Goal: Information Seeking & Learning: Check status

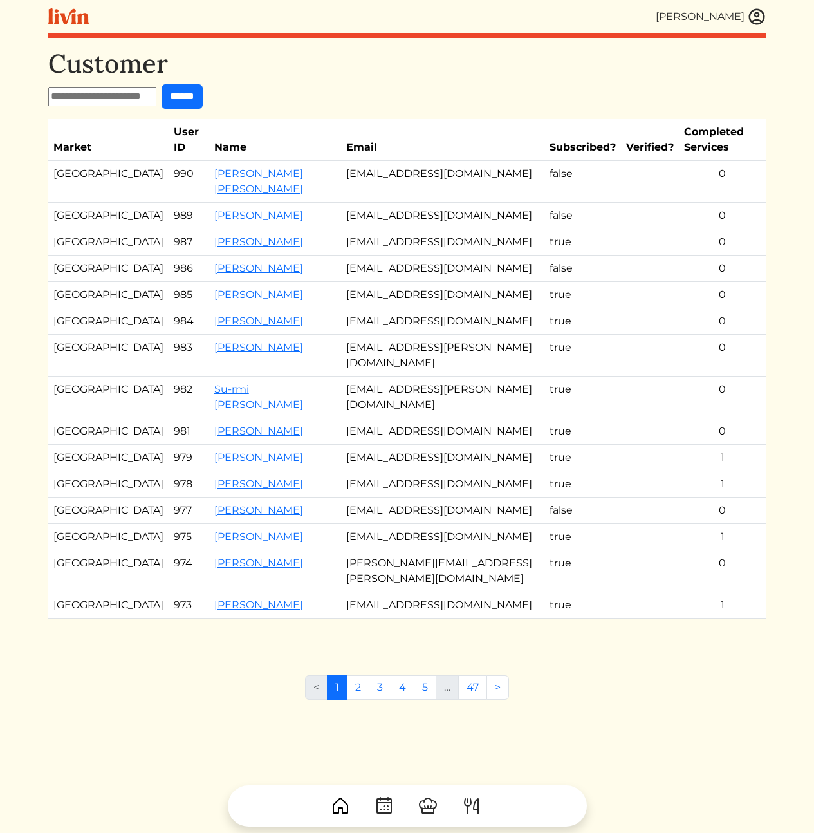
click at [413, 59] on h1 "Customer" at bounding box center [407, 63] width 718 height 31
click at [447, 219] on td "[EMAIL_ADDRESS][DOMAIN_NAME]" at bounding box center [442, 216] width 203 height 26
click at [214, 542] on link "[PERSON_NAME]" at bounding box center [258, 536] width 89 height 12
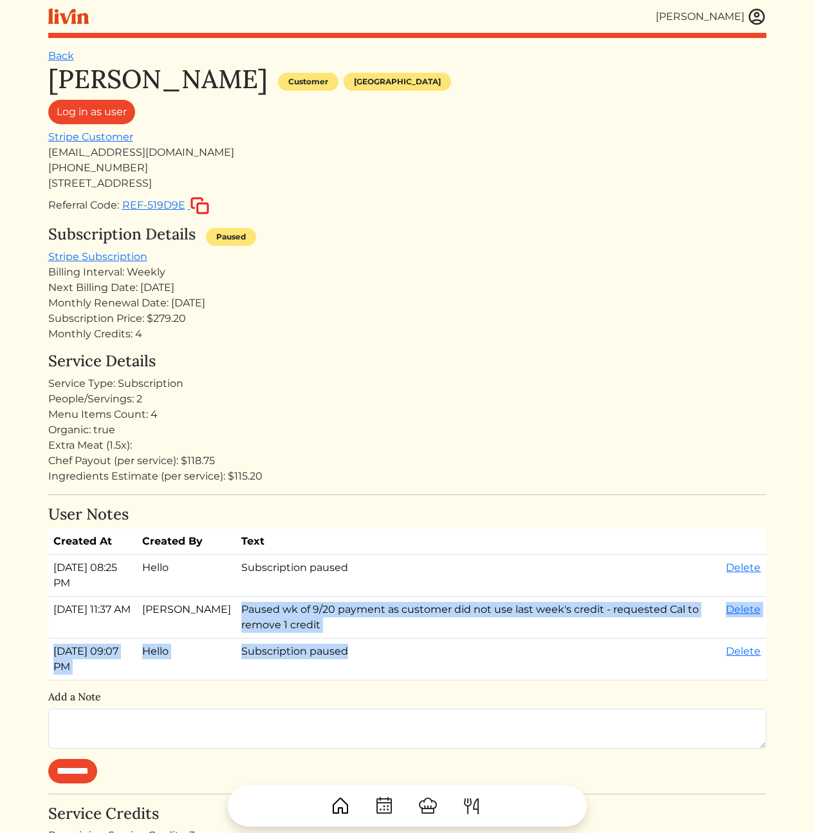
drag, startPoint x: 378, startPoint y: 657, endPoint x: 332, endPoint y: 600, distance: 73.7
click at [334, 598] on tbody "Sep 20, 2025, 08:25 PM Hello Subscription paused Delete Sep 20, 2025, 11:37 AM …" at bounding box center [407, 617] width 718 height 125
click at [283, 607] on td "Paused wk of 9/20 payment as customer did not use last week's credit - requeste…" at bounding box center [478, 618] width 485 height 42
drag, startPoint x: 420, startPoint y: 627, endPoint x: 232, endPoint y: 610, distance: 188.7
click at [232, 610] on tr "Sep 20, 2025, 11:37 AM Erica Tuggle Paused wk of 9/20 payment as customer did n…" at bounding box center [407, 618] width 718 height 42
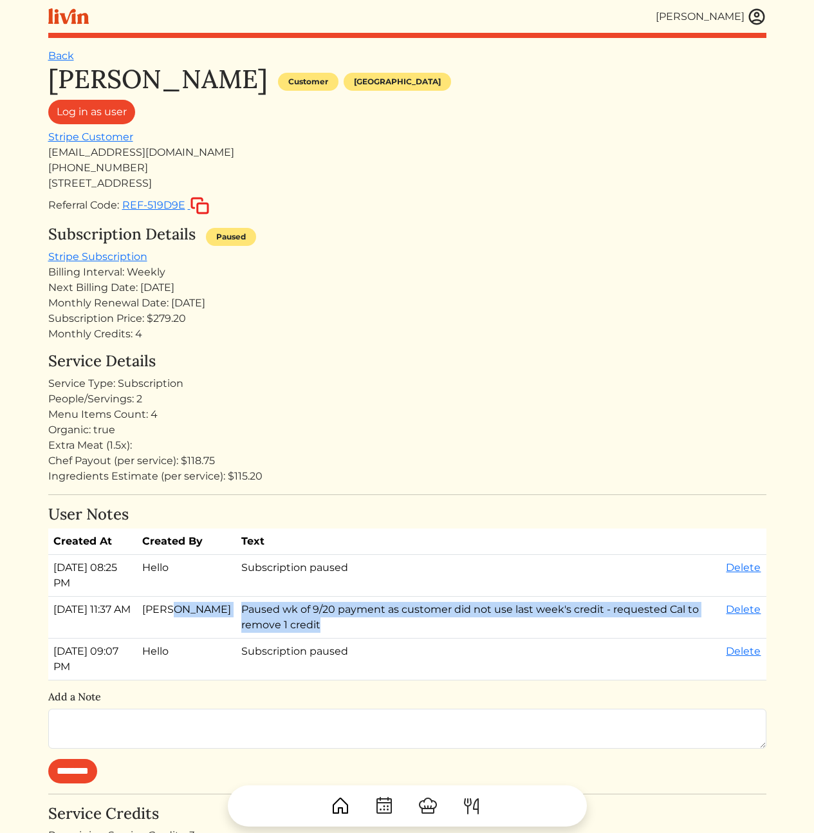
click at [243, 607] on td "Paused wk of 9/20 payment as customer did not use last week's credit - requeste…" at bounding box center [478, 618] width 485 height 42
drag, startPoint x: 244, startPoint y: 608, endPoint x: 427, endPoint y: 635, distance: 184.7
click at [427, 635] on td "Paused wk of 9/20 payment as customer did not use last week's credit - requeste…" at bounding box center [478, 618] width 485 height 42
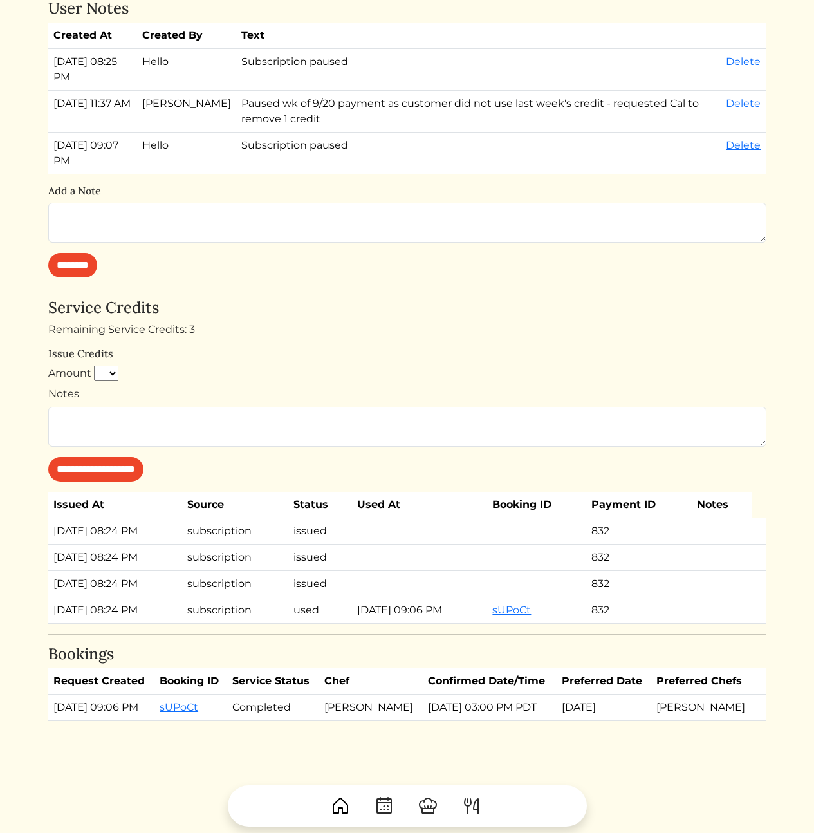
scroll to position [252, 0]
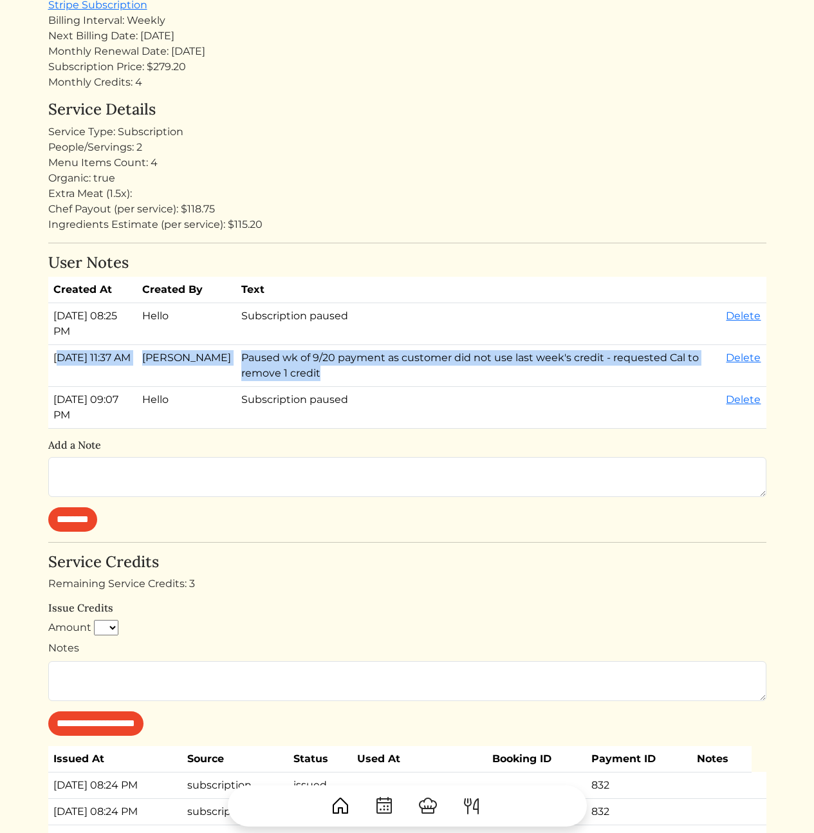
drag, startPoint x: 59, startPoint y: 358, endPoint x: 360, endPoint y: 375, distance: 301.6
click at [360, 375] on tr "Sep 20, 2025, 11:37 AM Erica Tuggle Paused wk of 9/20 payment as customer did n…" at bounding box center [407, 366] width 718 height 42
click at [360, 375] on td "Paused wk of 9/20 payment as customer did not use last week's credit - requeste…" at bounding box center [478, 366] width 485 height 42
